Goal: Check status: Check status

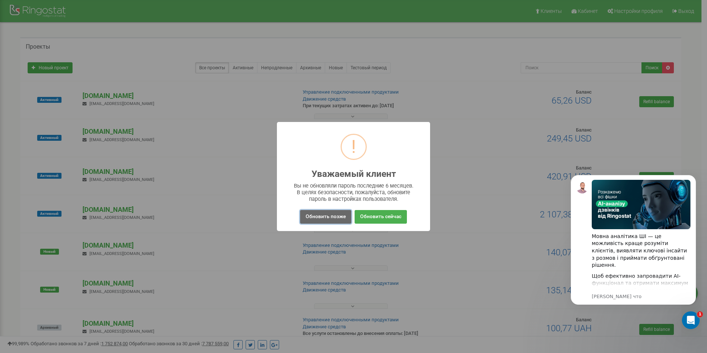
click at [332, 217] on button "Обновить позже" at bounding box center [325, 217] width 51 height 14
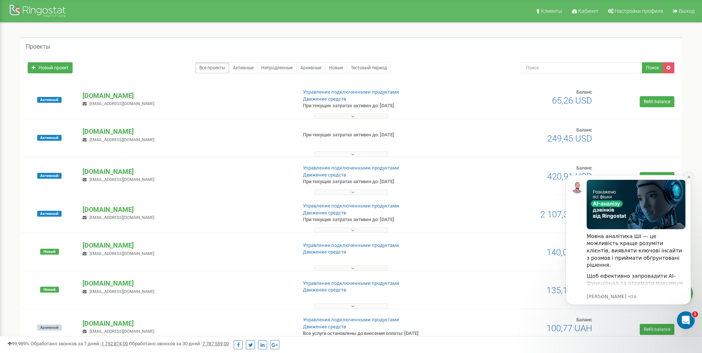
click at [689, 178] on icon "Dismiss notification" at bounding box center [688, 177] width 3 height 3
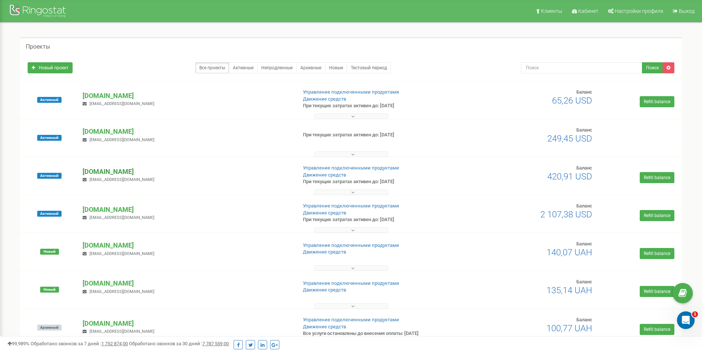
click at [110, 173] on p "[DOMAIN_NAME]" at bounding box center [187, 172] width 208 height 10
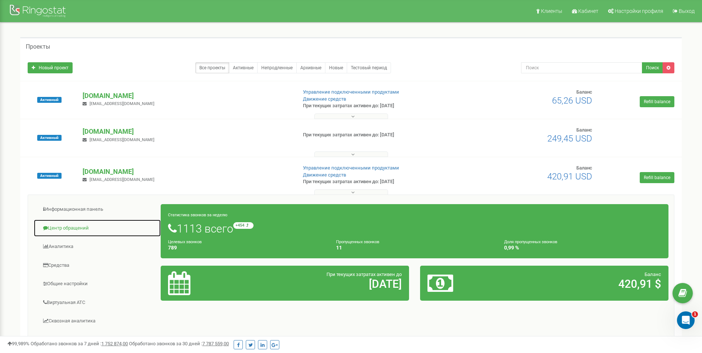
click at [72, 231] on link "Центр обращений" at bounding box center [97, 228] width 127 height 18
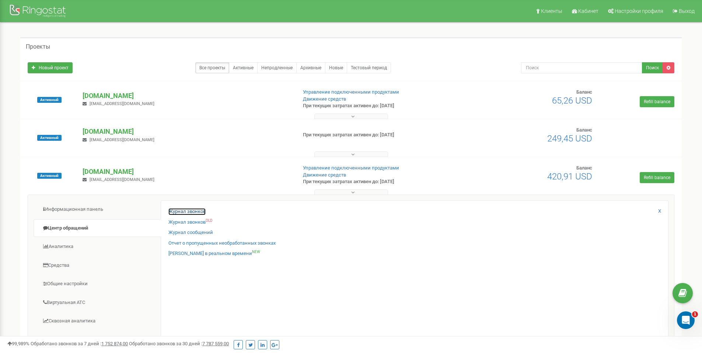
click at [191, 212] on link "Журнал звонков" at bounding box center [186, 211] width 37 height 7
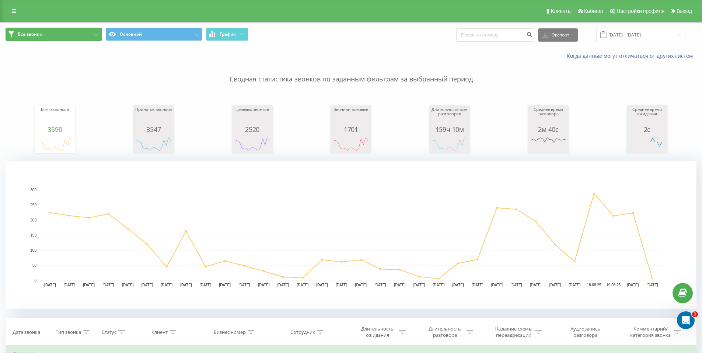
click at [87, 35] on button "Все звонки" at bounding box center [54, 34] width 97 height 13
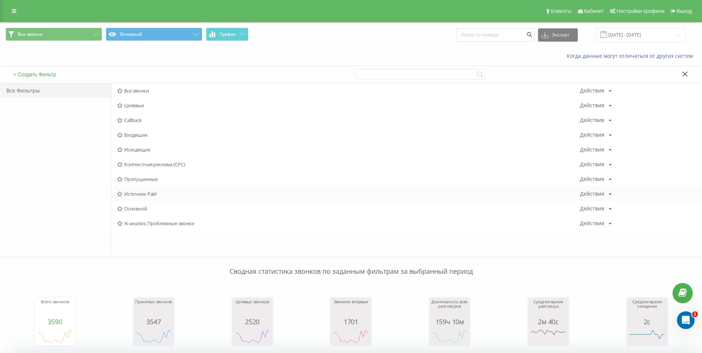
click at [157, 191] on span "Источник Paid" at bounding box center [348, 193] width 463 height 5
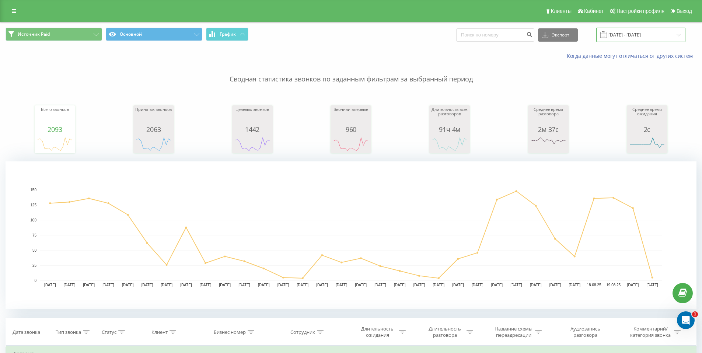
click at [641, 35] on input "[DATE] - [DATE]" at bounding box center [640, 35] width 89 height 14
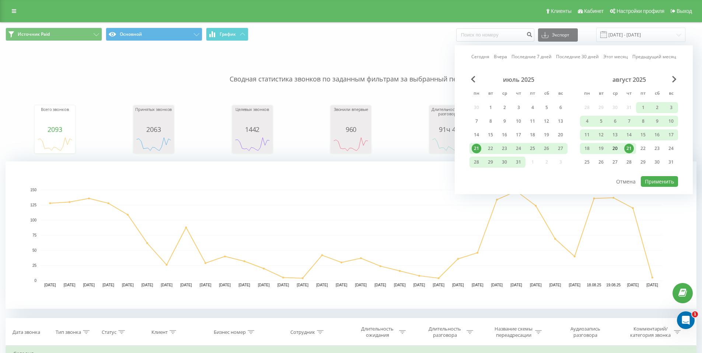
click at [618, 150] on div "20" at bounding box center [615, 149] width 10 height 10
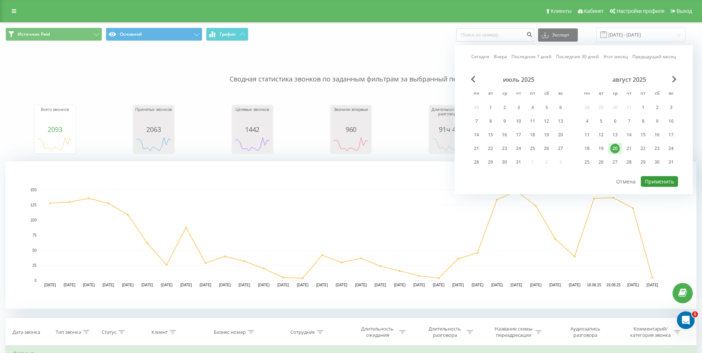
click at [658, 179] on button "Применить" at bounding box center [659, 181] width 37 height 11
type input "[DATE] - [DATE]"
